Goal: Find specific page/section: Find specific page/section

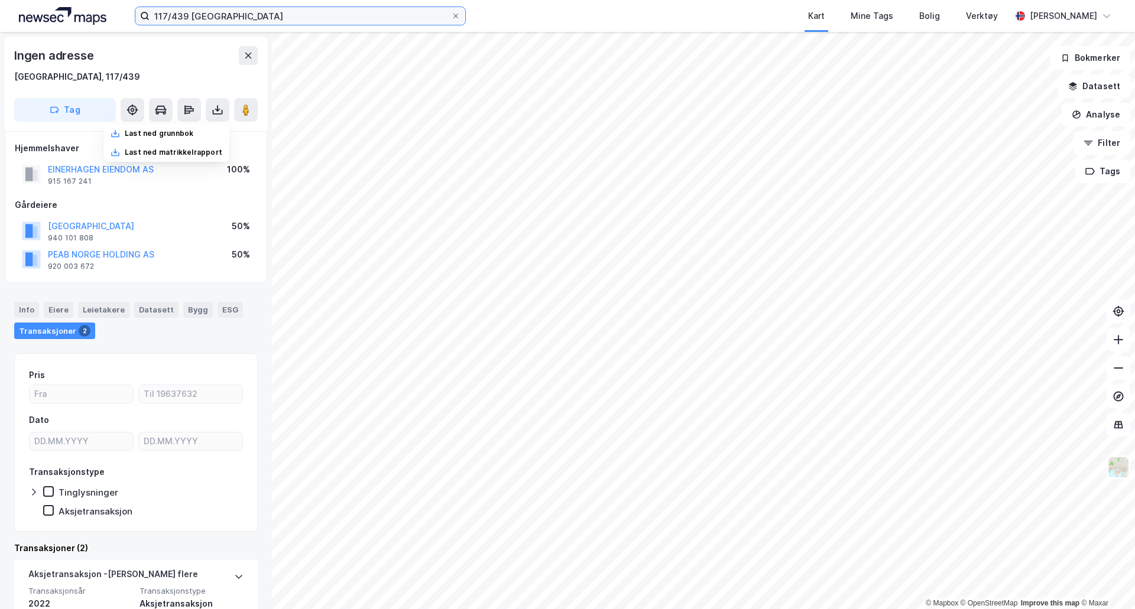
click at [177, 10] on input "117/439 [GEOGRAPHIC_DATA]" at bounding box center [300, 16] width 301 height 18
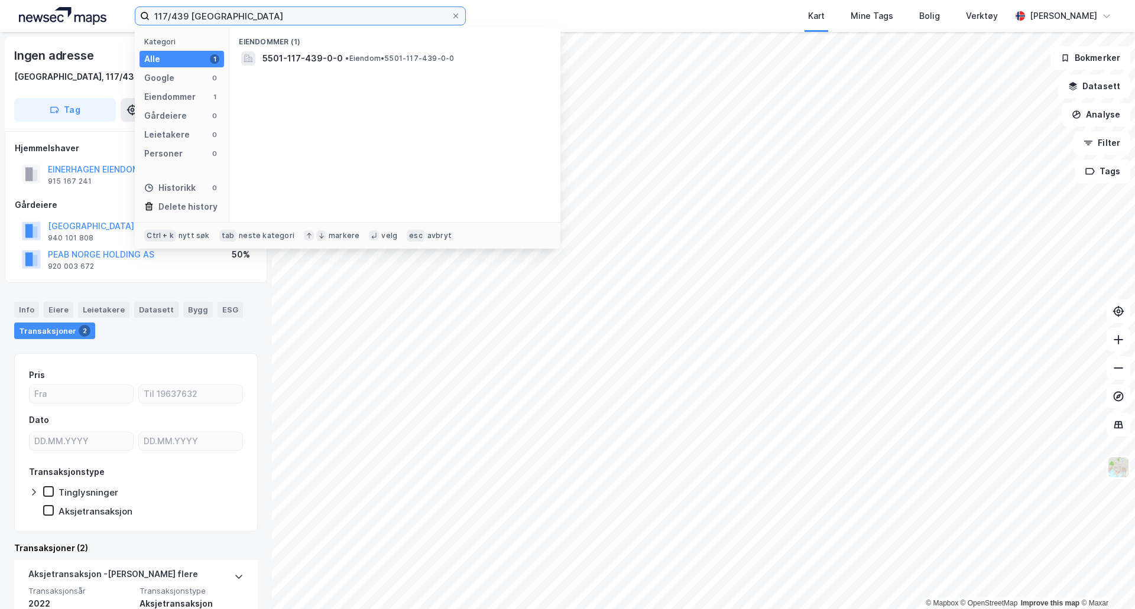
click at [177, 10] on input "117/439 [GEOGRAPHIC_DATA]" at bounding box center [300, 16] width 301 height 18
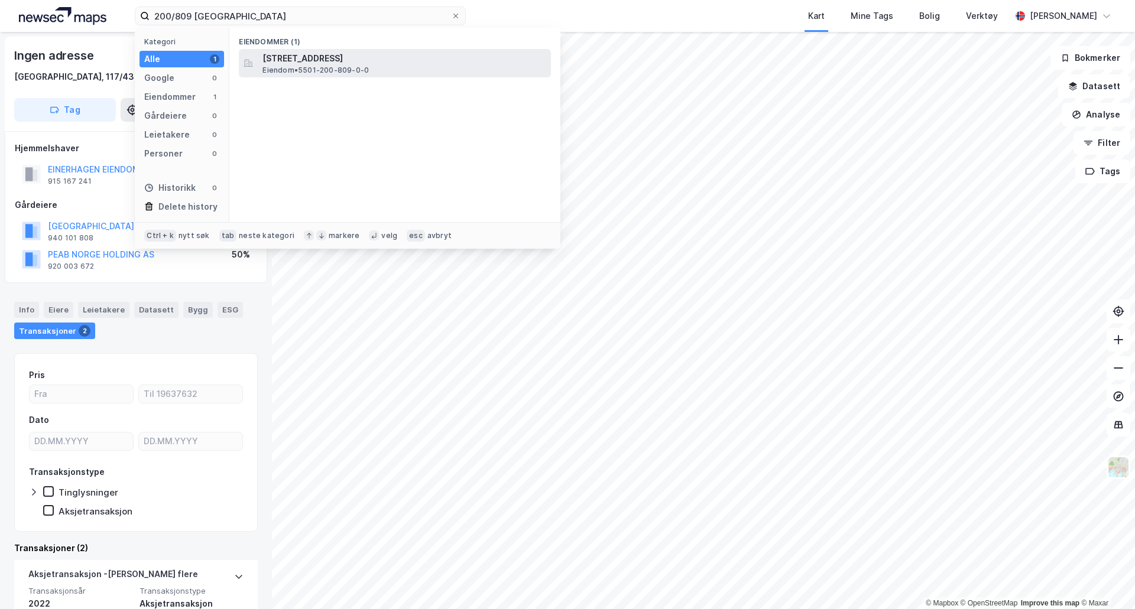
click at [371, 58] on span "[STREET_ADDRESS]" at bounding box center [404, 58] width 284 height 14
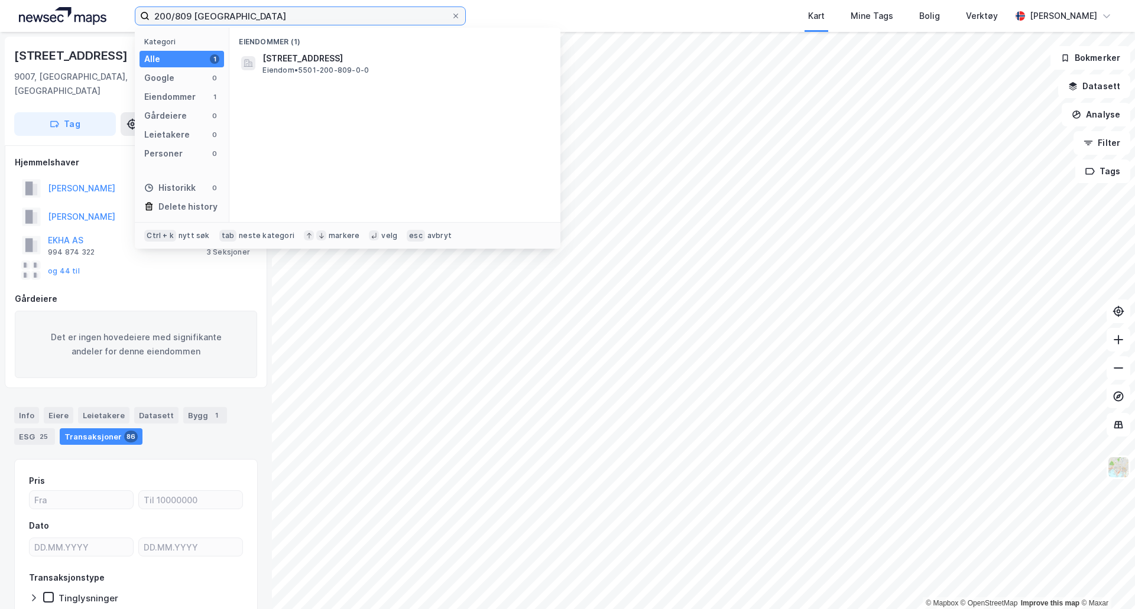
drag, startPoint x: 189, startPoint y: 16, endPoint x: 111, endPoint y: 7, distance: 78.5
click at [111, 7] on div "200/809 tromsø Kategori Alle 1 Google 0 Eiendommer 1 Gårdeiere 0 Leietakere 0 P…" at bounding box center [567, 16] width 1135 height 32
click at [200, 20] on input "119/448 [GEOGRAPHIC_DATA]" at bounding box center [300, 16] width 301 height 18
drag, startPoint x: 190, startPoint y: 19, endPoint x: 81, endPoint y: 17, distance: 108.7
click at [81, 17] on div "119/448 tromsø Kategori Alle 0 Google 0 Eiendommer 0 Gårdeiere 0 Leietakere 0 P…" at bounding box center [567, 16] width 1135 height 32
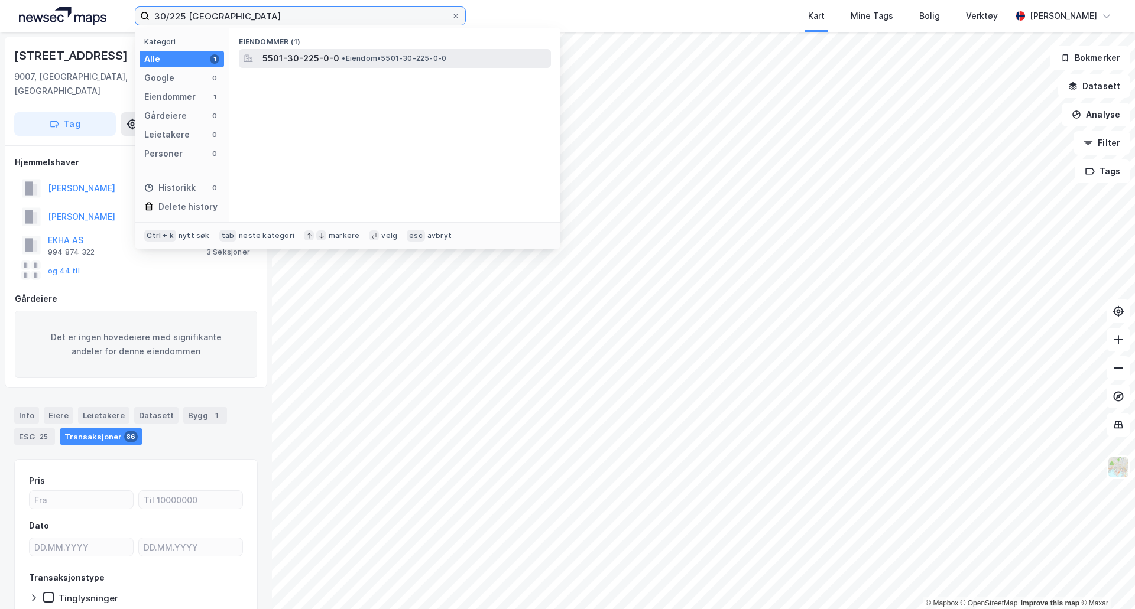
type input "30/225 [GEOGRAPHIC_DATA]"
click at [329, 51] on span "5501-30-225-0-0" at bounding box center [300, 58] width 77 height 14
